Goal: Information Seeking & Learning: Check status

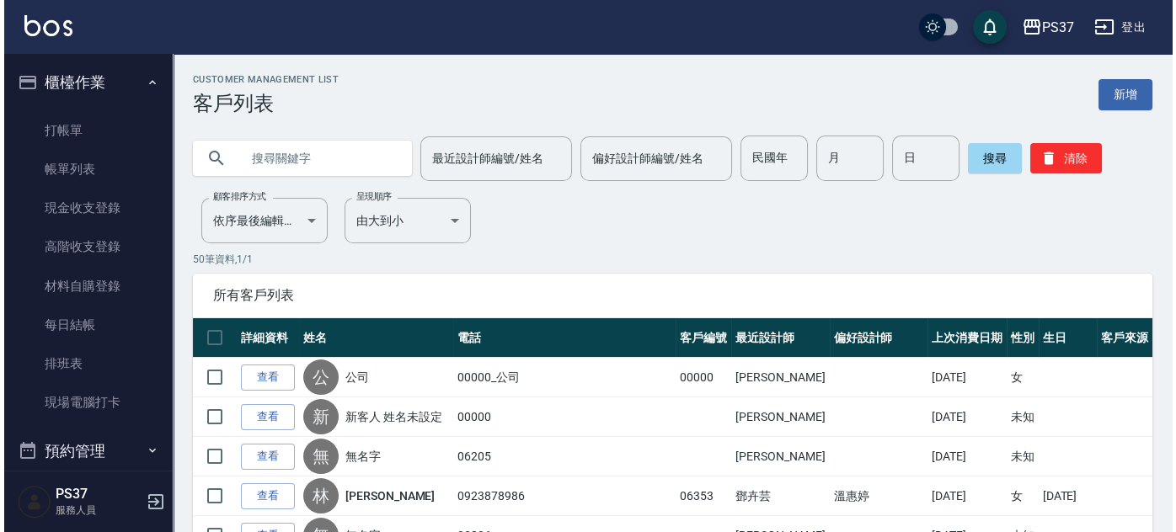
scroll to position [282, 0]
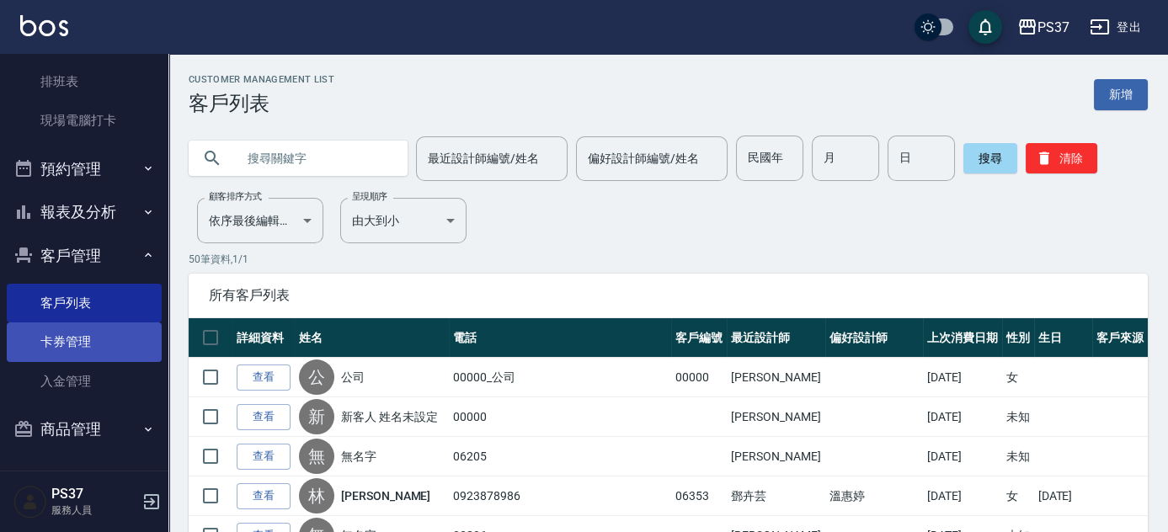
click at [96, 358] on link "卡券管理" at bounding box center [84, 342] width 155 height 39
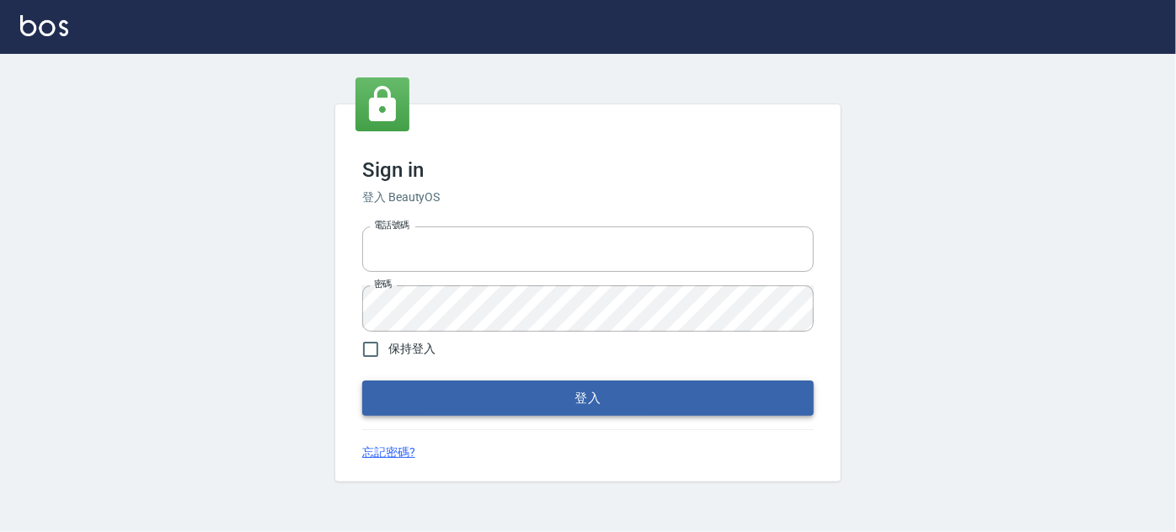
type input "037692666"
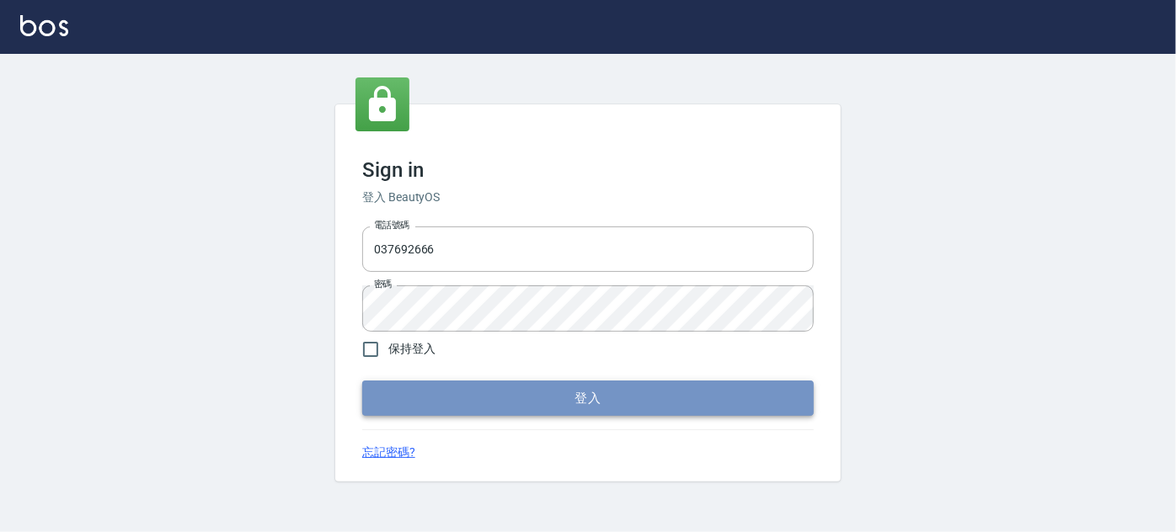
click at [450, 388] on button "登入" at bounding box center [588, 398] width 452 height 35
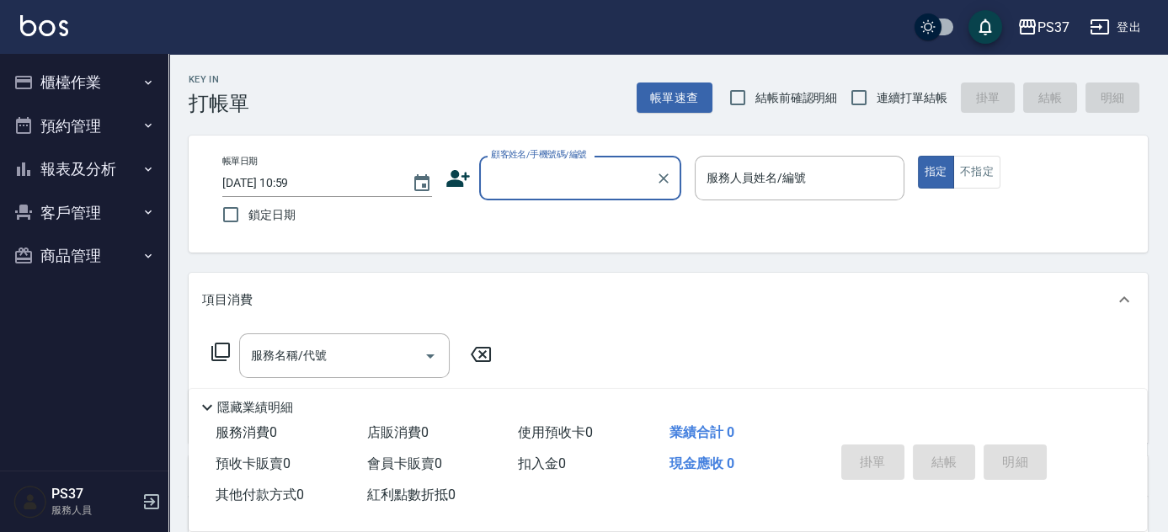
click at [93, 167] on button "報表及分析" at bounding box center [84, 169] width 155 height 44
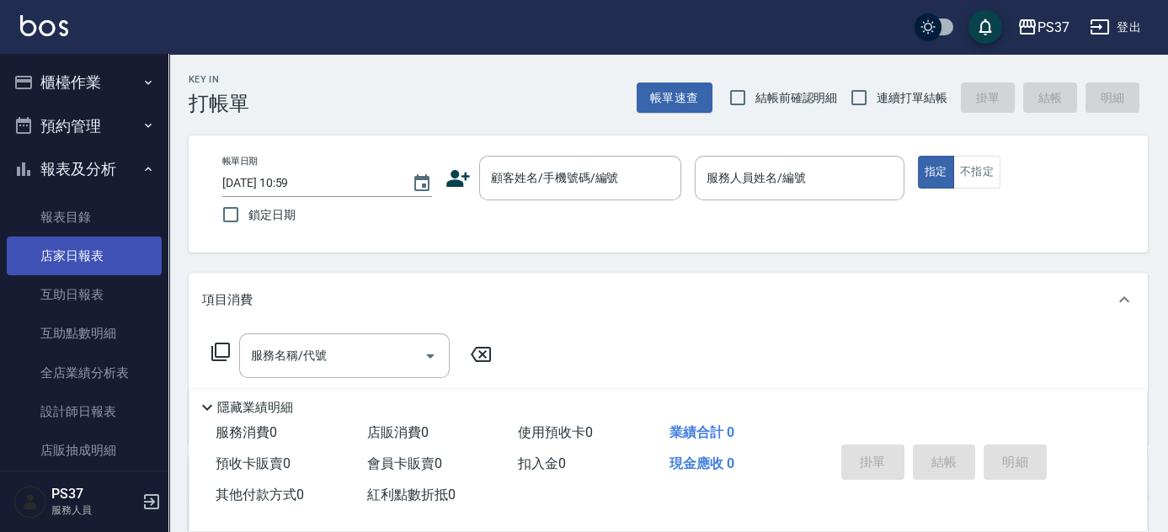
click at [104, 261] on link "店家日報表" at bounding box center [84, 256] width 155 height 39
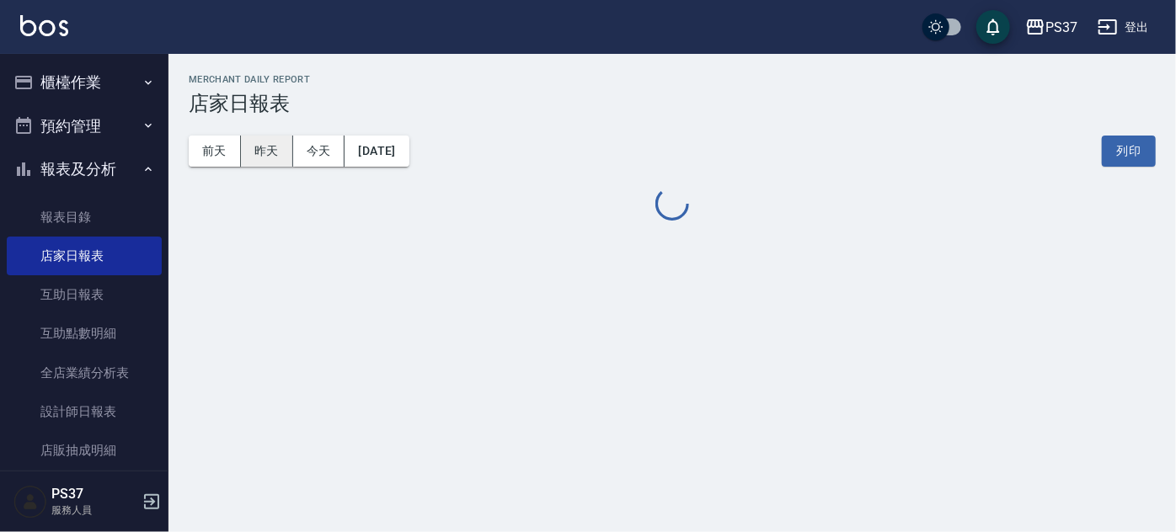
click at [278, 160] on button "昨天" at bounding box center [267, 151] width 52 height 31
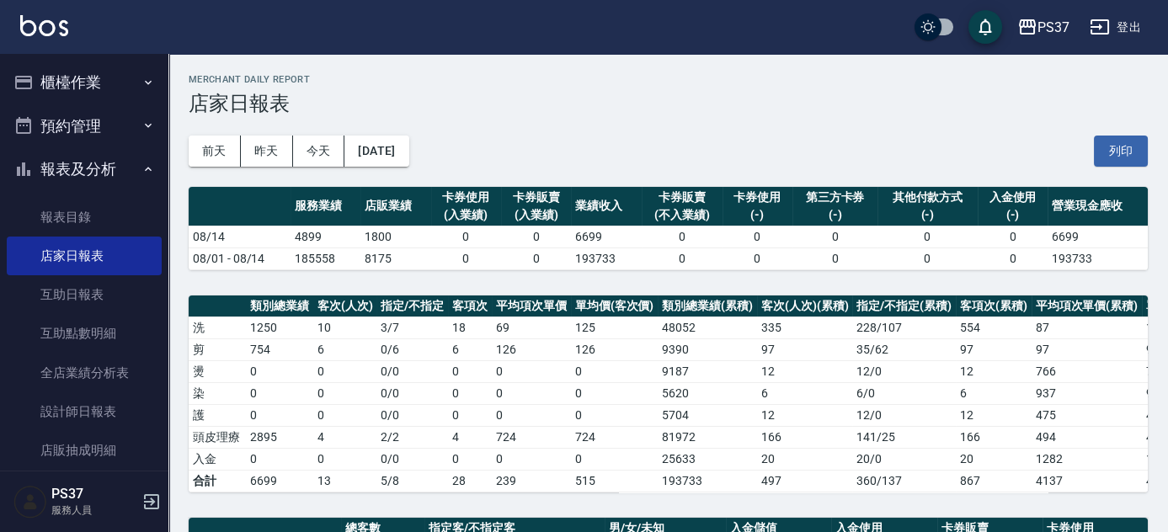
click at [721, 92] on h3 "店家日報表" at bounding box center [669, 104] width 960 height 24
click at [581, 130] on div "前天 昨天 今天 2025/08/14 列印" at bounding box center [669, 151] width 960 height 72
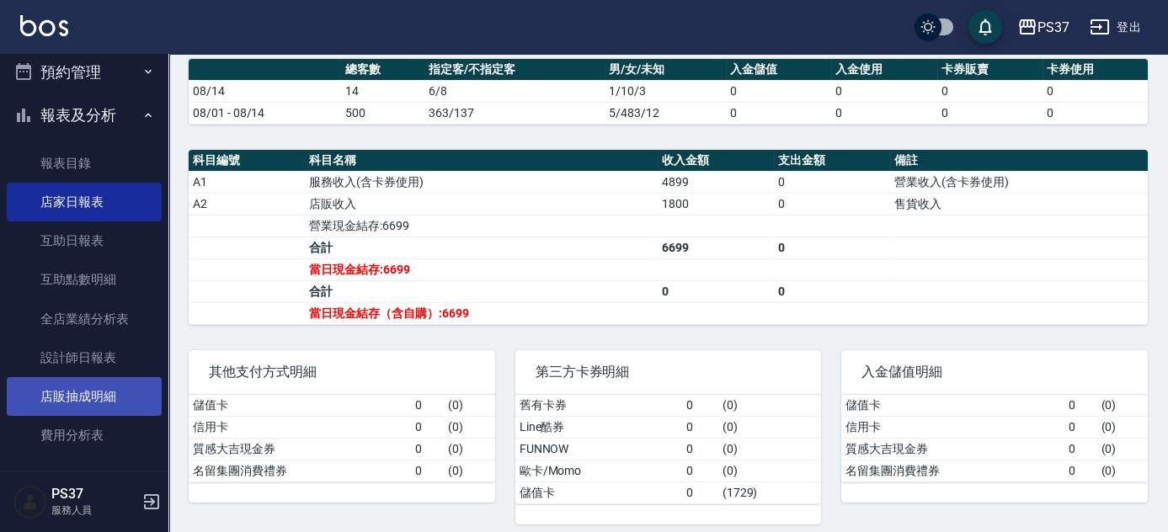
scroll to position [152, 0]
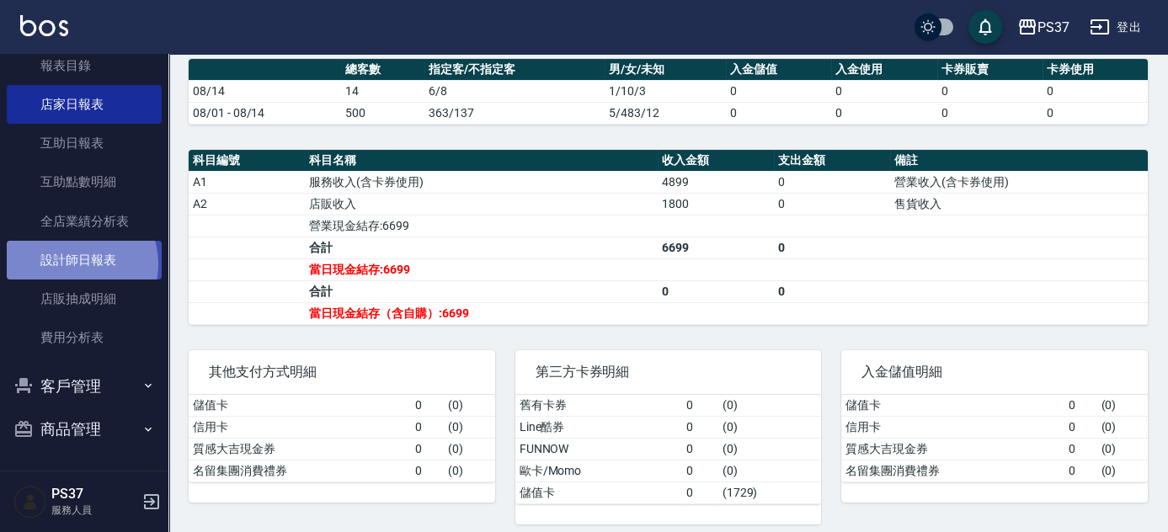
click at [71, 264] on link "設計師日報表" at bounding box center [84, 260] width 155 height 39
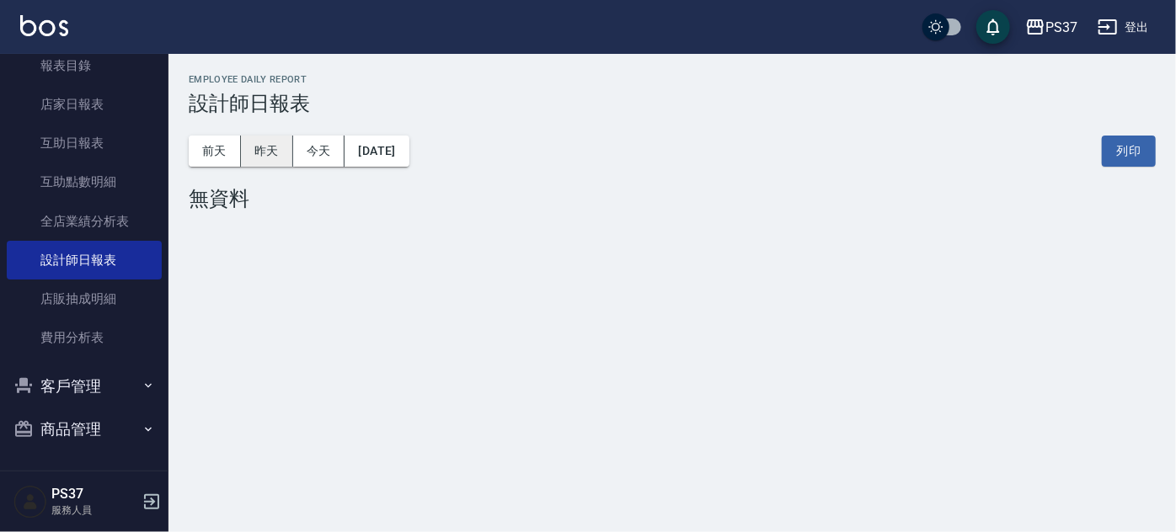
click at [257, 152] on button "昨天" at bounding box center [267, 151] width 52 height 31
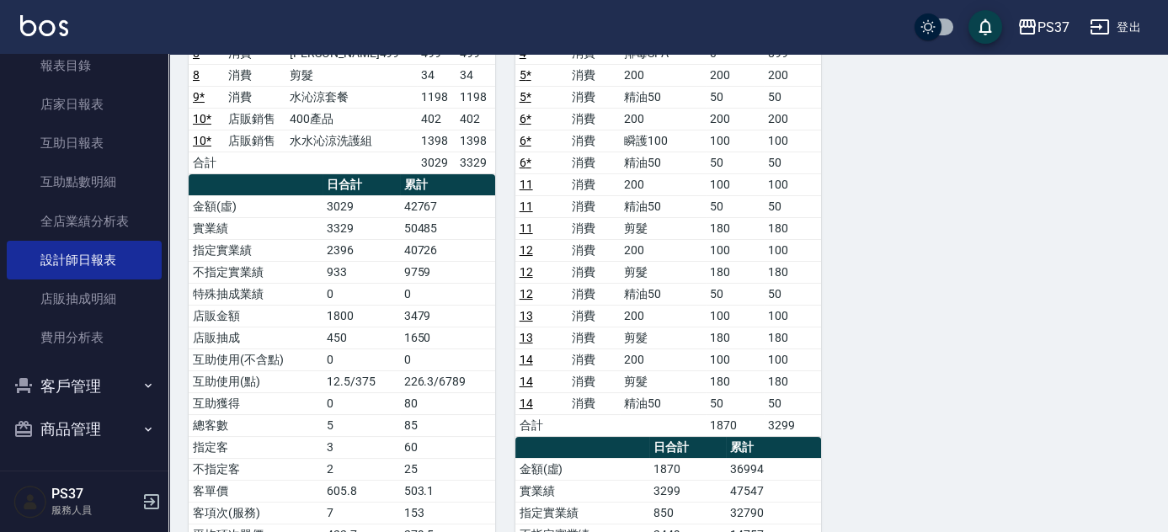
scroll to position [306, 0]
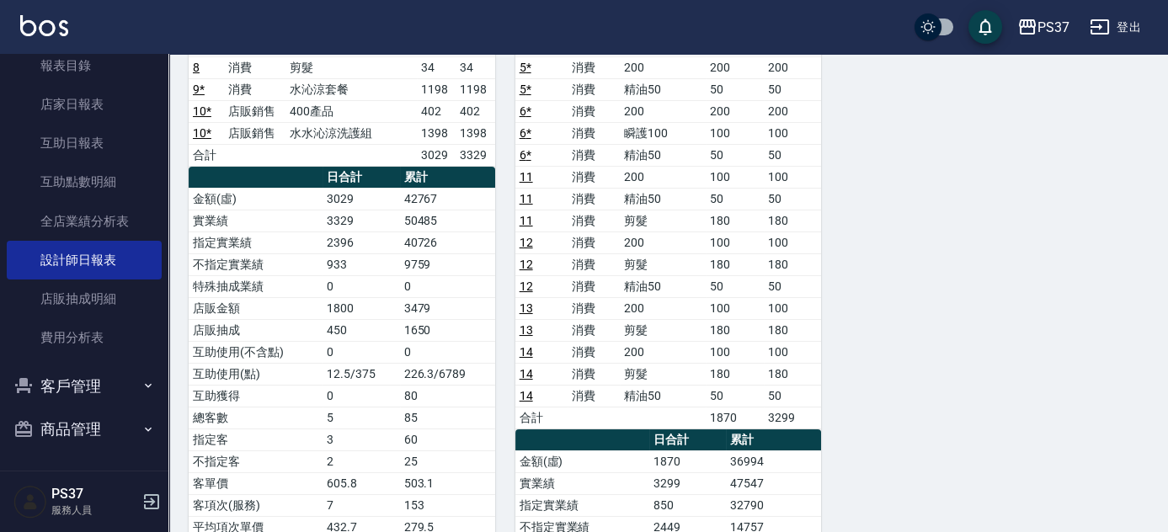
drag, startPoint x: 69, startPoint y: 383, endPoint x: 78, endPoint y: 385, distance: 9.4
click at [78, 385] on button "客戶管理" at bounding box center [84, 387] width 155 height 44
click at [78, 428] on link "客戶列表" at bounding box center [84, 433] width 155 height 39
